Goal: Task Accomplishment & Management: Manage account settings

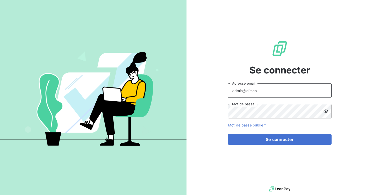
click at [278, 92] on input "admin@dimco" at bounding box center [280, 90] width 104 height 15
type input "admin@dimcofrance"
click at [228, 134] on button "Se connecter" at bounding box center [280, 139] width 104 height 11
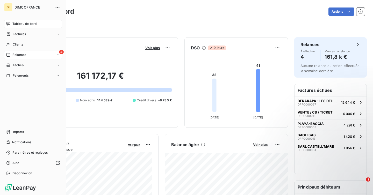
click at [15, 54] on span "Relances" at bounding box center [19, 55] width 14 height 5
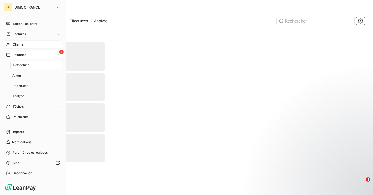
click at [14, 42] on div "Clients" at bounding box center [33, 44] width 58 height 8
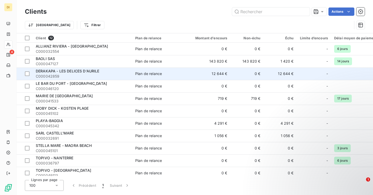
scroll to position [0, 21]
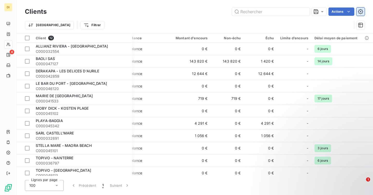
click at [359, 12] on icon "button" at bounding box center [360, 11] width 5 height 5
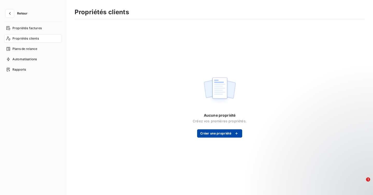
click at [226, 136] on button "Créer une propriété" at bounding box center [219, 134] width 45 height 8
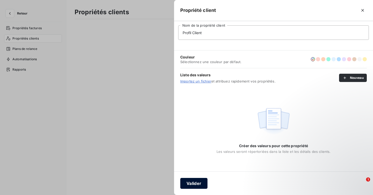
type input "Profil Client"
click at [200, 184] on button "Valider" at bounding box center [193, 183] width 27 height 11
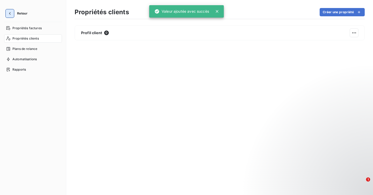
click at [11, 12] on icon "button" at bounding box center [9, 13] width 5 height 5
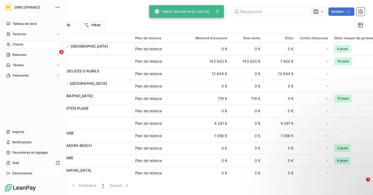
click at [27, 174] on span "Déconnexion" at bounding box center [22, 173] width 20 height 5
